Goal: Obtain resource: Obtain resource

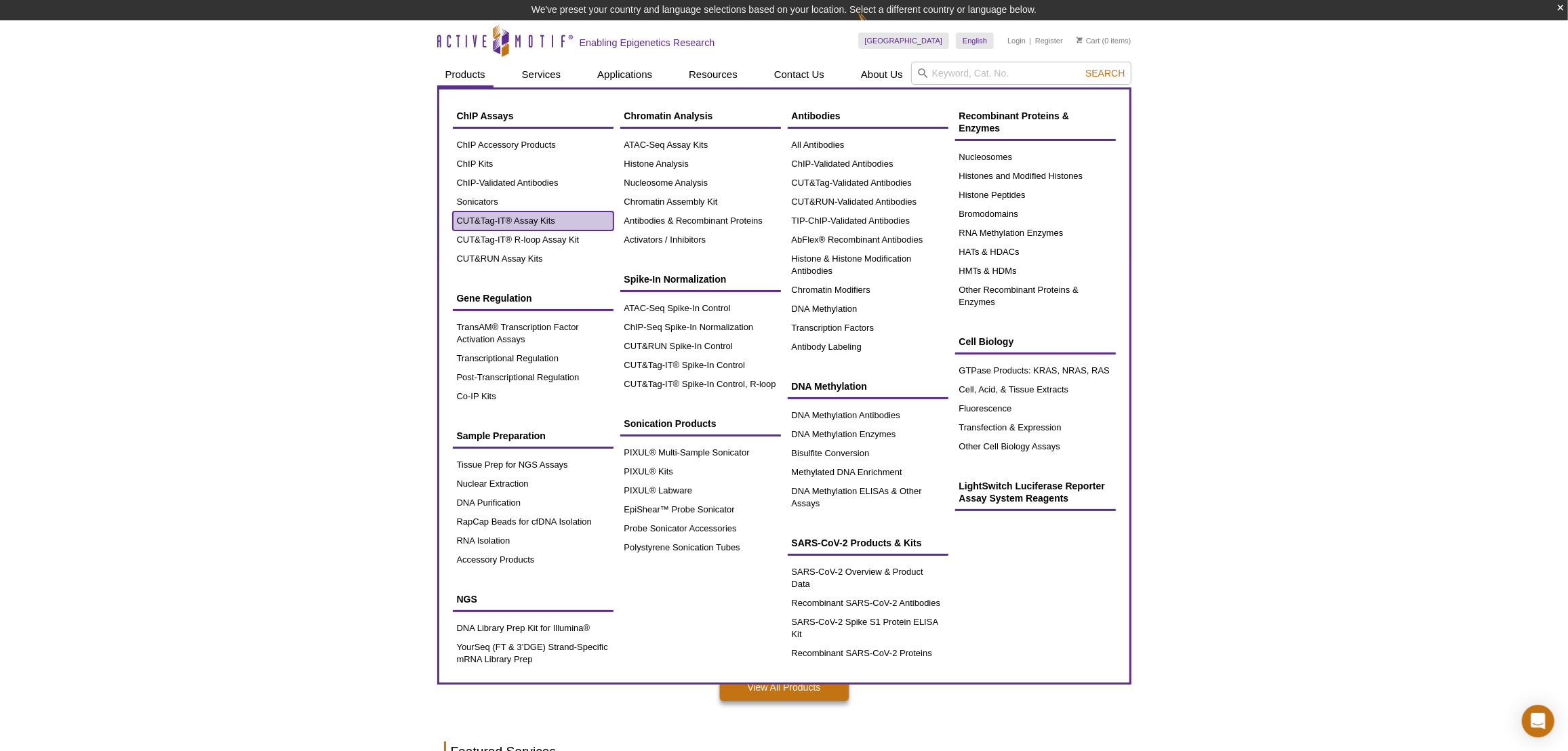
click at [518, 224] on link "CUT&Tag-IT® Assay Kits" at bounding box center [533, 221] width 161 height 19
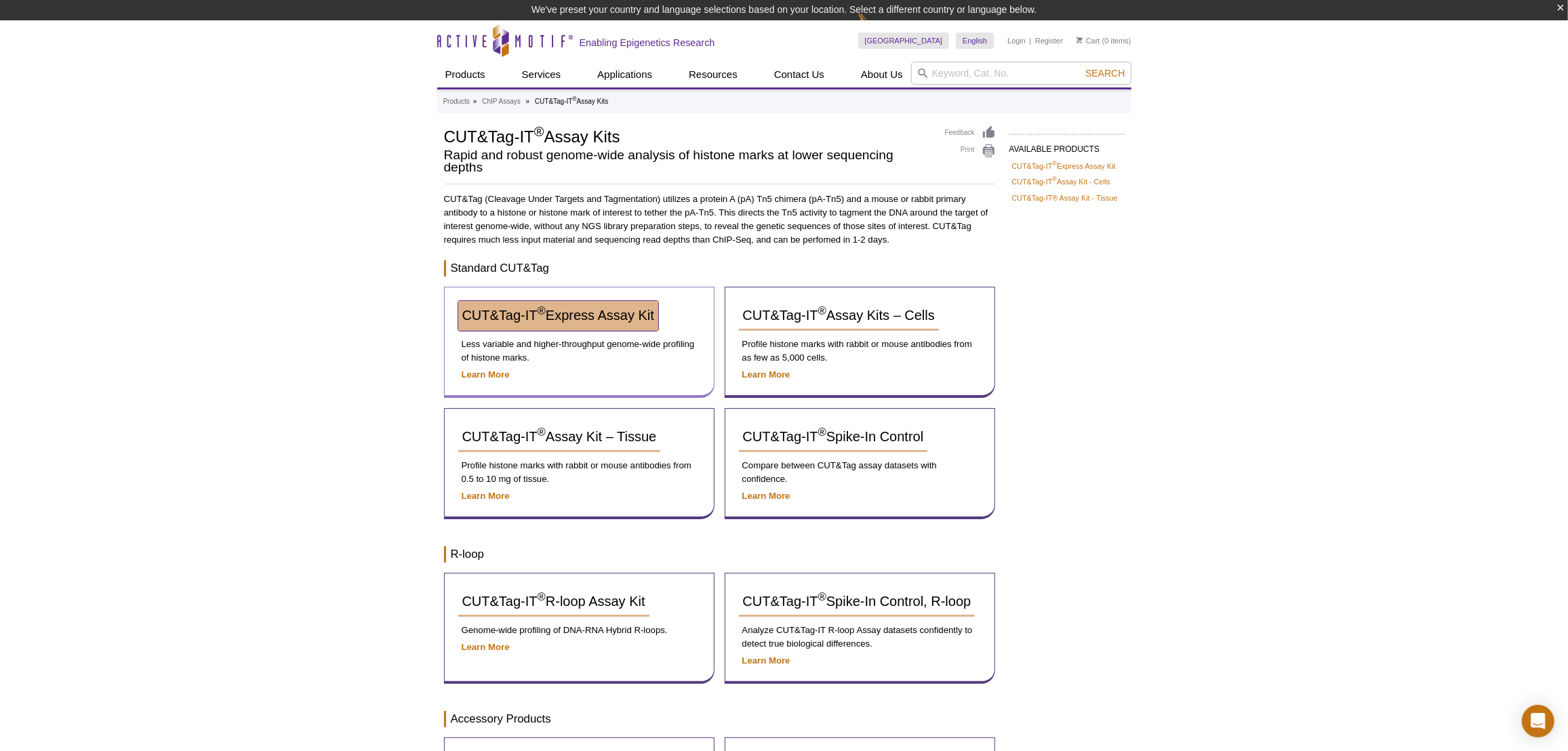
click at [642, 317] on span "CUT&Tag-IT ® Express Assay Kit" at bounding box center [558, 315] width 192 height 15
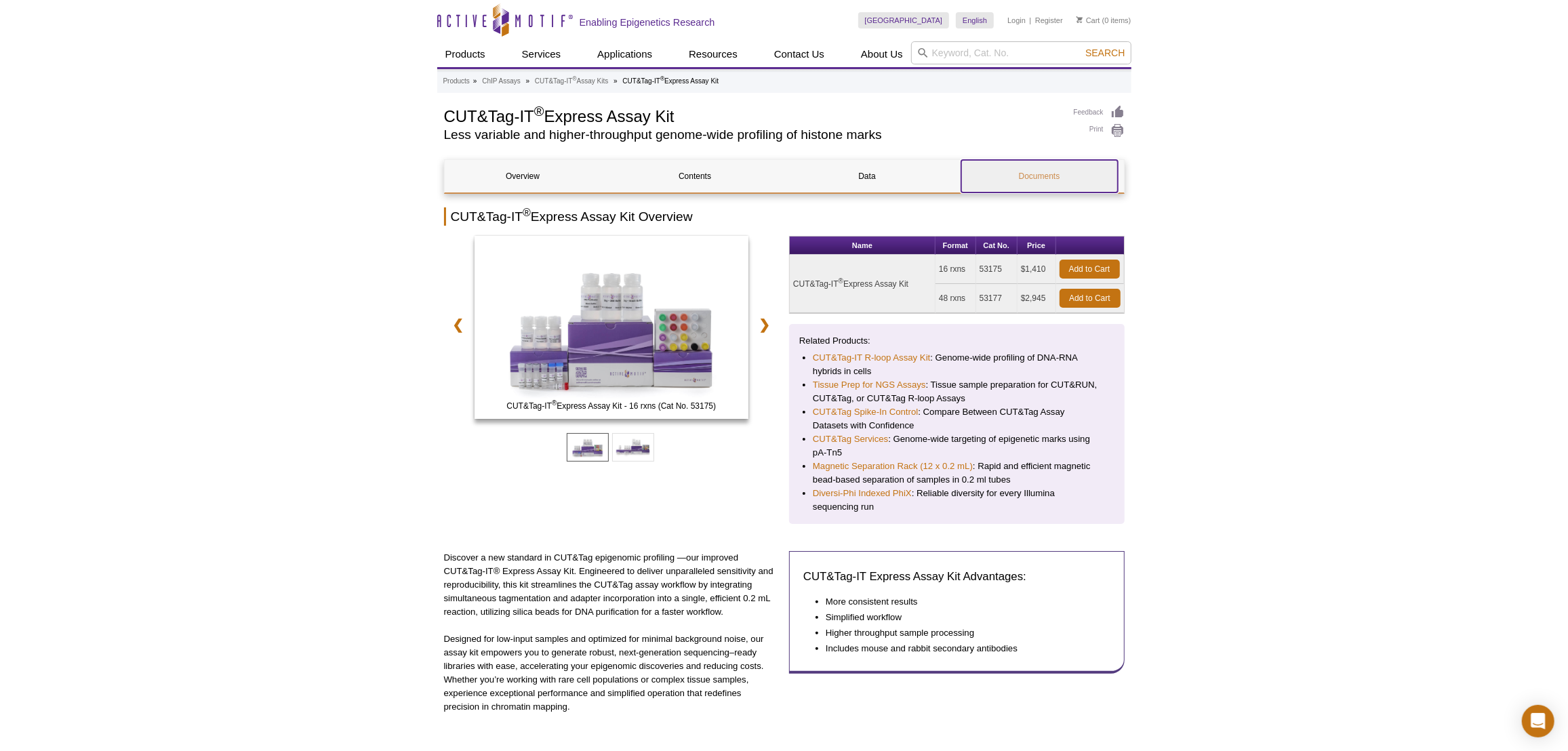
click at [1097, 170] on link "Documents" at bounding box center [1039, 176] width 156 height 32
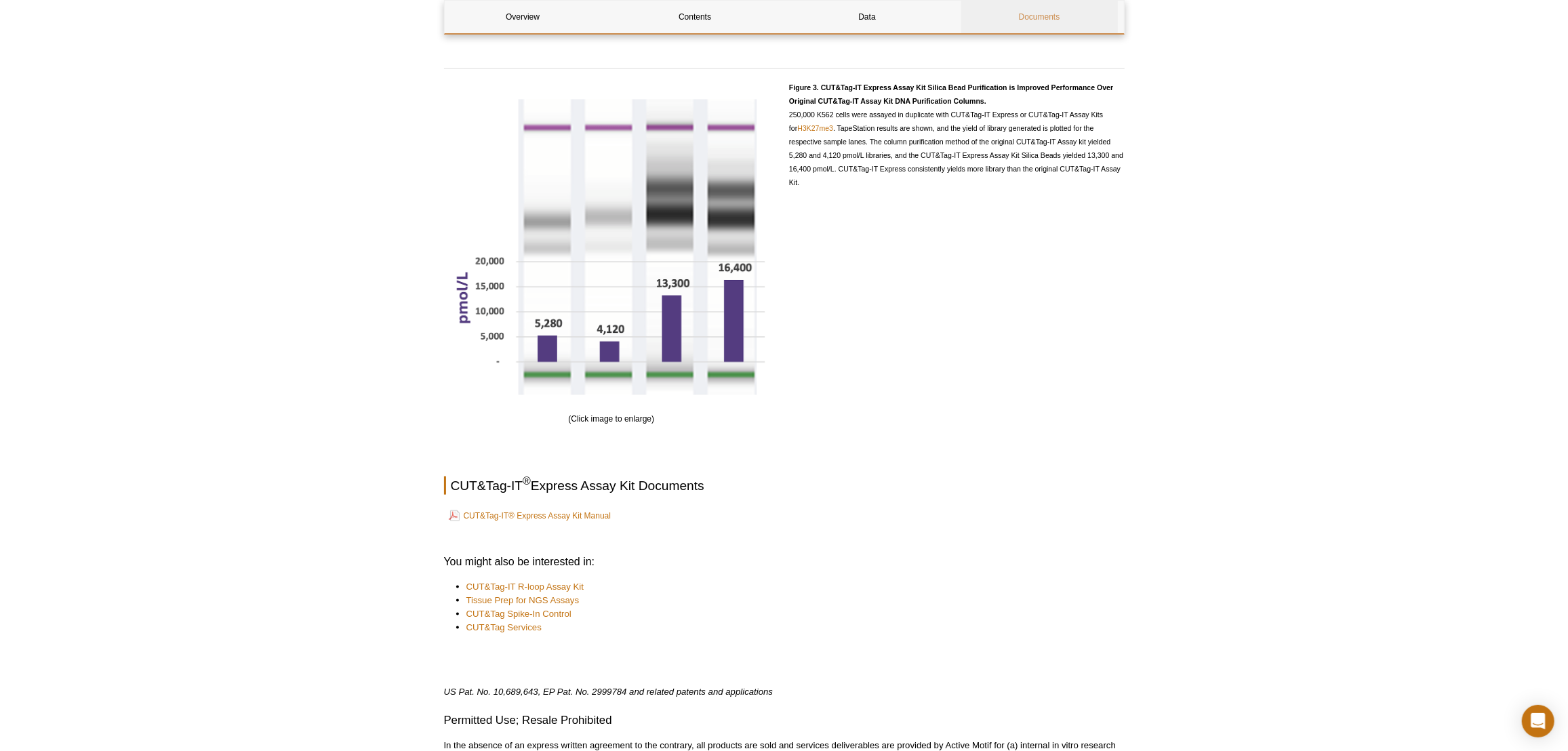
scroll to position [1588, 0]
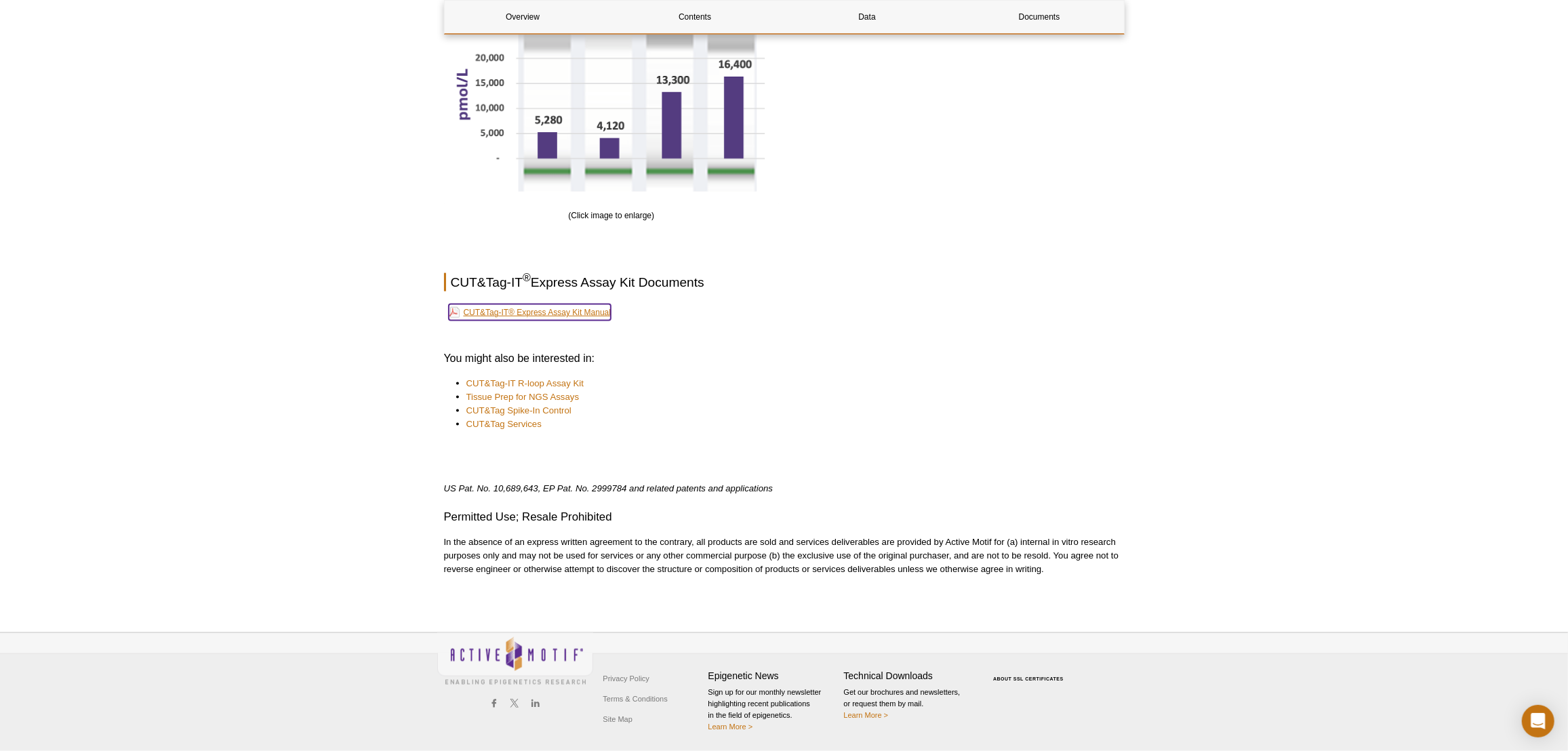
click at [552, 312] on link "CUT&Tag-IT® Express Assay Kit Manual" at bounding box center [530, 313] width 163 height 16
